Goal: Navigation & Orientation: Find specific page/section

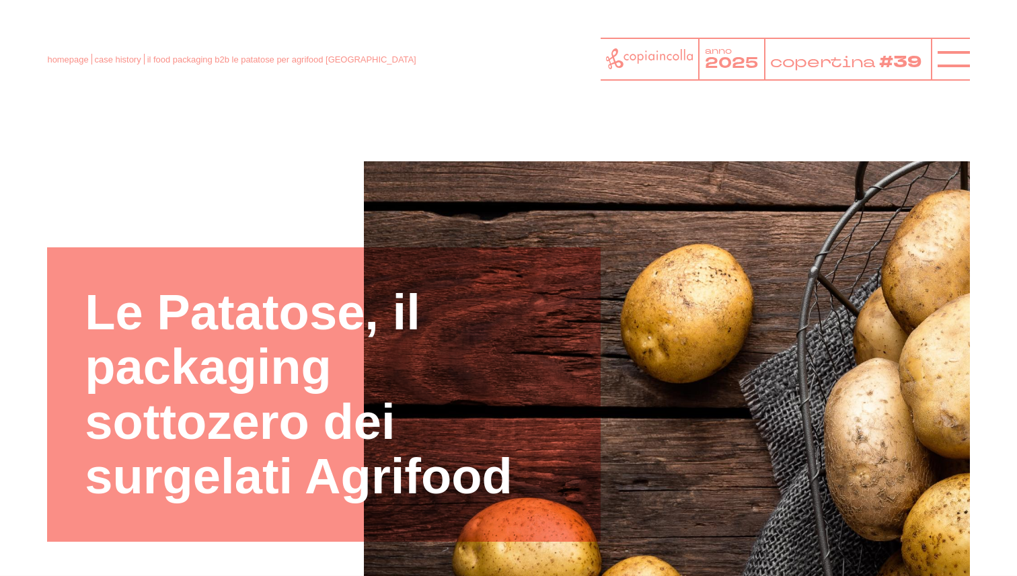
click at [55, 67] on div "homepage case history il food packaging b2b le patatose per agrifood [GEOGRAPHI…" at bounding box center [508, 59] width 922 height 43
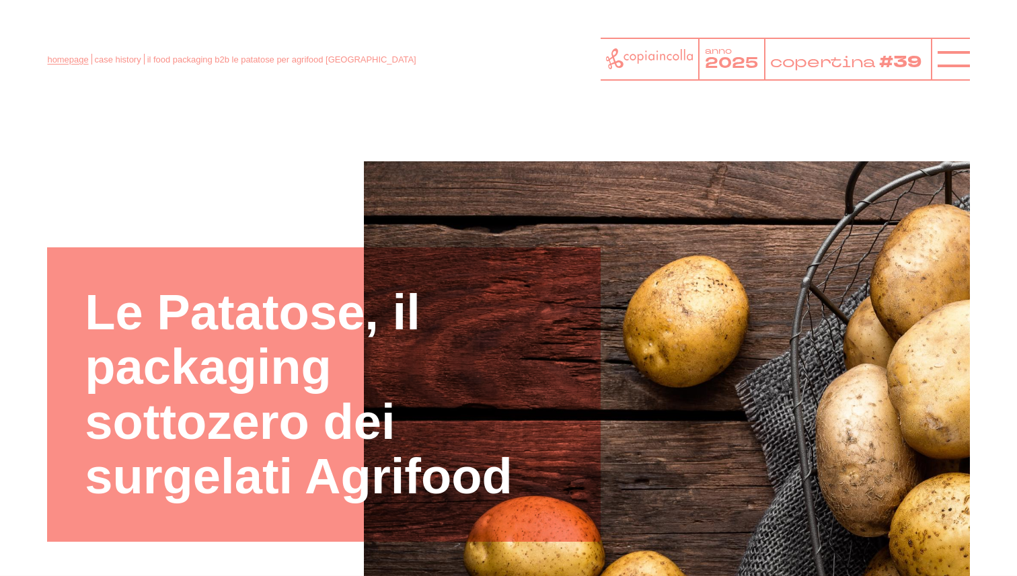
click at [57, 61] on link "homepage" at bounding box center [67, 59] width 41 height 10
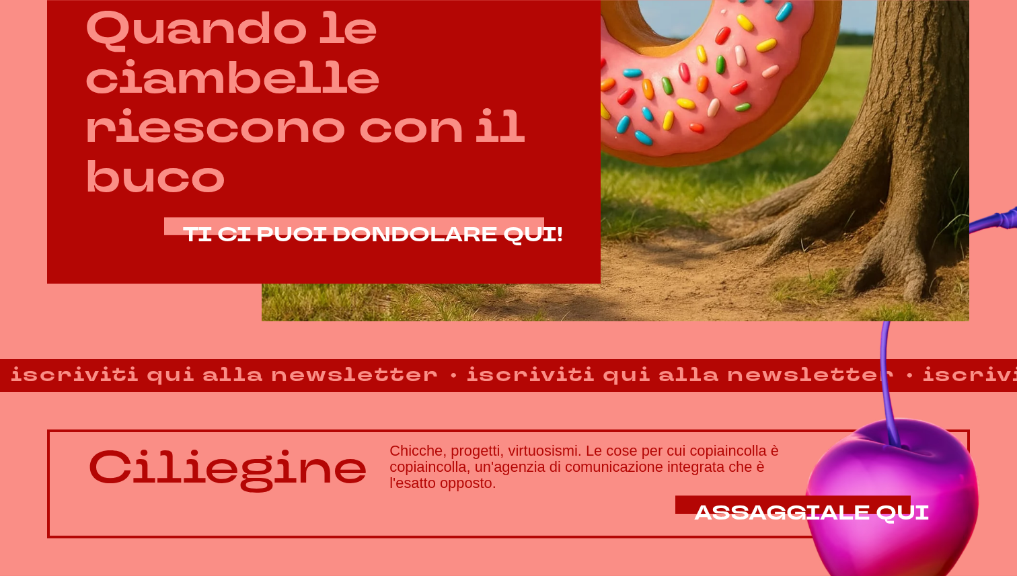
scroll to position [749, 0]
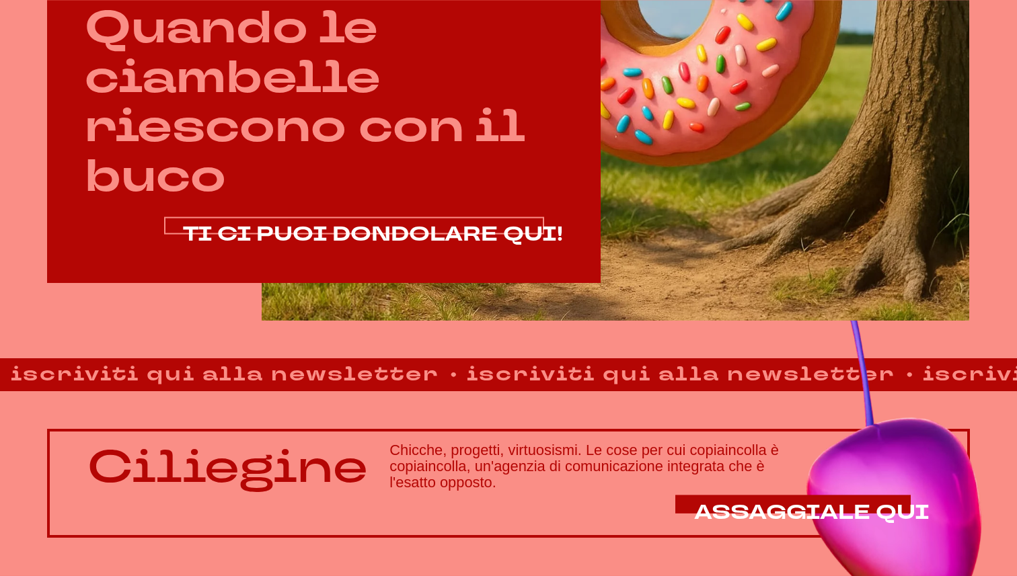
click at [441, 237] on span "TI CI PUOI DONDOLARE QUI!" at bounding box center [373, 235] width 380 height 28
